Goal: Task Accomplishment & Management: Manage account settings

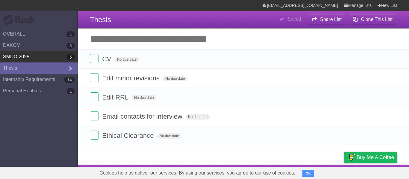
click at [37, 58] on link "SMDO 2025 5" at bounding box center [39, 56] width 78 height 11
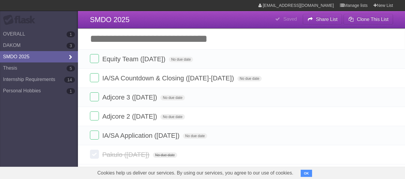
drag, startPoint x: 39, startPoint y: 56, endPoint x: 30, endPoint y: 54, distance: 10.0
click at [30, 54] on link "SMDO 2025" at bounding box center [39, 56] width 78 height 11
click at [70, 60] on icon at bounding box center [70, 57] width 9 height 7
click at [70, 55] on icon at bounding box center [70, 57] width 9 height 7
drag, startPoint x: 8, startPoint y: 57, endPoint x: 347, endPoint y: 5, distance: 343.4
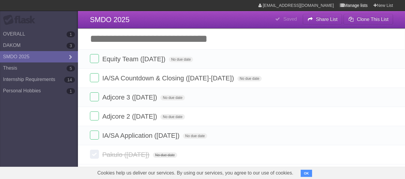
click at [347, 5] on link "Manage lists" at bounding box center [354, 5] width 28 height 11
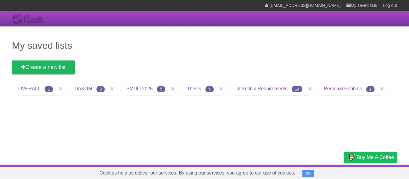
click at [172, 99] on div "My saved lists Create a new list OVERALL 1 DAKOM 3 SMDO 2025 5 Thesis 5 Interns…" at bounding box center [204, 95] width 409 height 139
click at [172, 88] on icon at bounding box center [173, 88] width 6 height 7
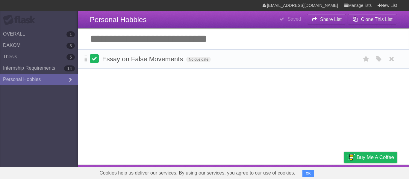
click at [97, 57] on label at bounding box center [94, 58] width 9 height 9
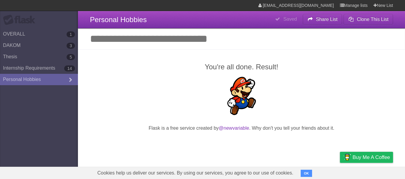
click at [167, 43] on input "Add another task" at bounding box center [241, 38] width 327 height 21
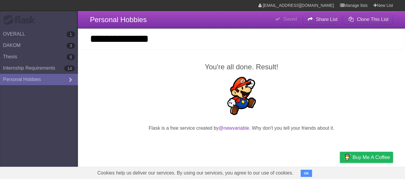
type input "**********"
click input "*********" at bounding box center [0, 0] width 0 height 0
